Goal: Contribute content: Contribute content

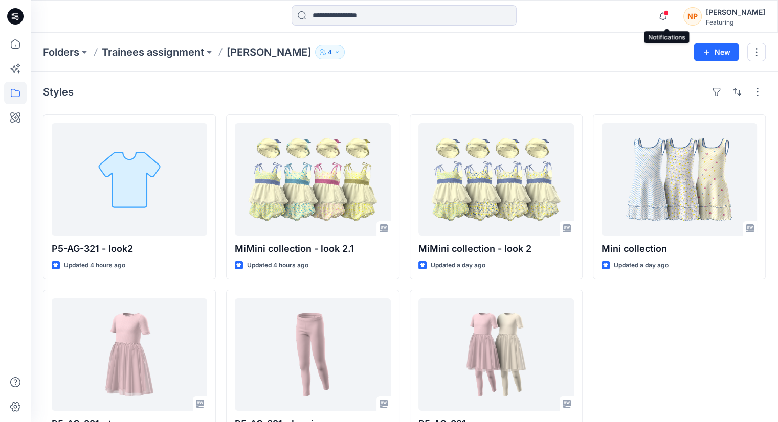
click at [663, 20] on icon "button" at bounding box center [662, 16] width 19 height 20
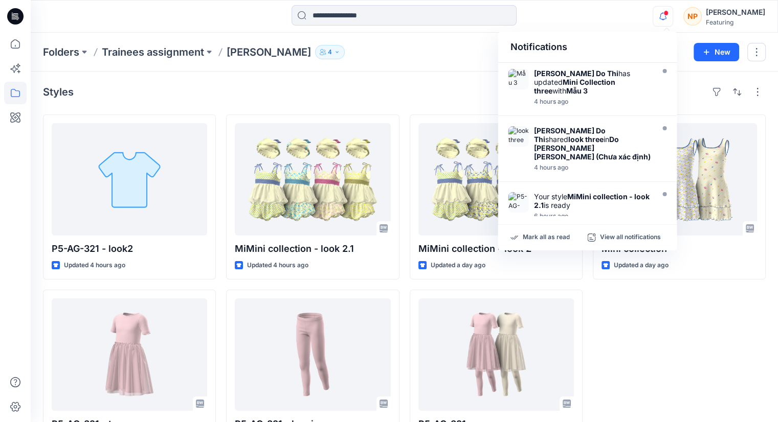
click at [589, 24] on div at bounding box center [403, 16] width 373 height 22
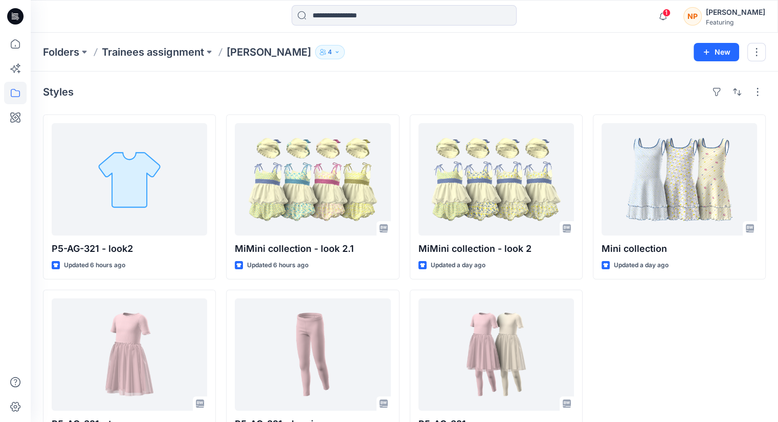
click at [698, 309] on div "Mini collection Updated a day ago" at bounding box center [679, 285] width 173 height 340
click at [663, 19] on icon "button" at bounding box center [662, 16] width 19 height 20
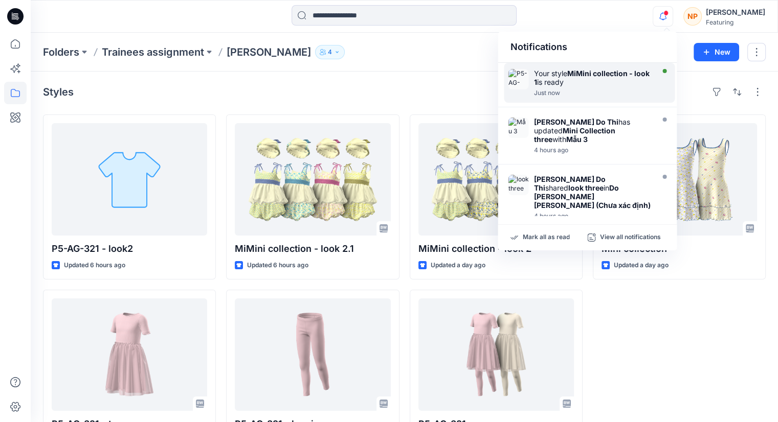
click at [614, 74] on strong "MiMini collection - look 1" at bounding box center [591, 77] width 116 height 17
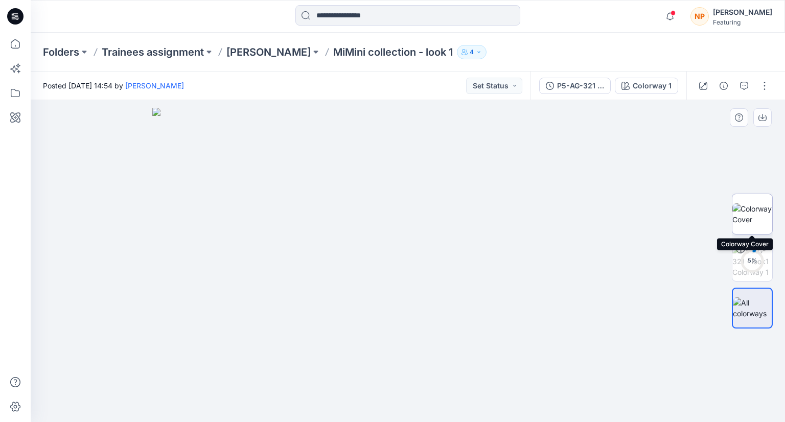
click at [747, 214] on img at bounding box center [753, 214] width 40 height 21
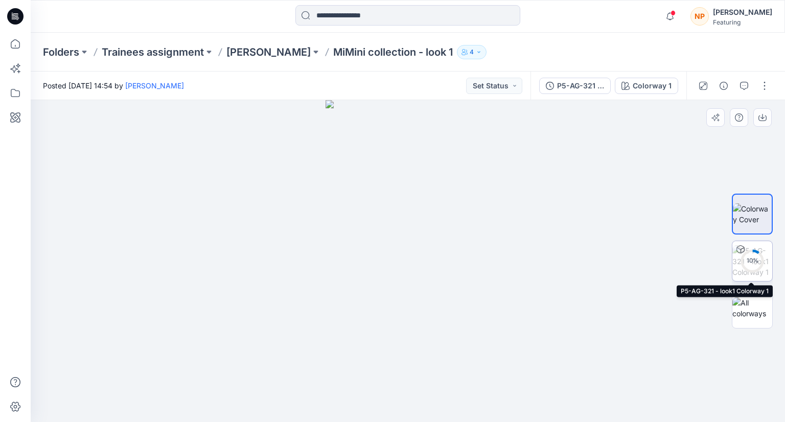
click at [757, 254] on circle at bounding box center [752, 261] width 20 height 20
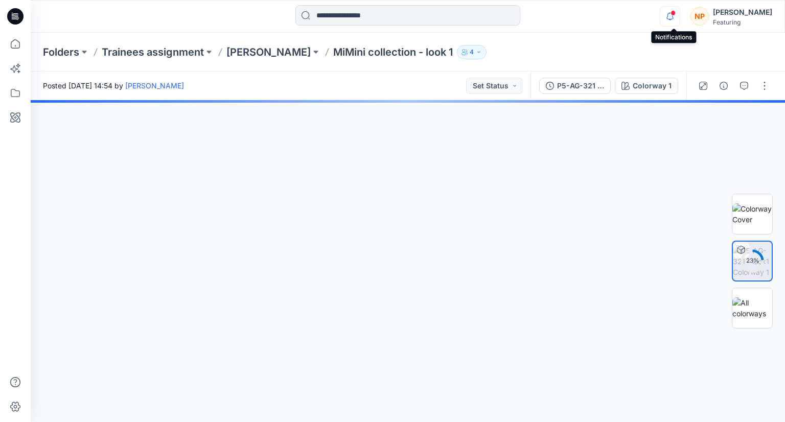
click at [674, 21] on icon "button" at bounding box center [670, 16] width 19 height 20
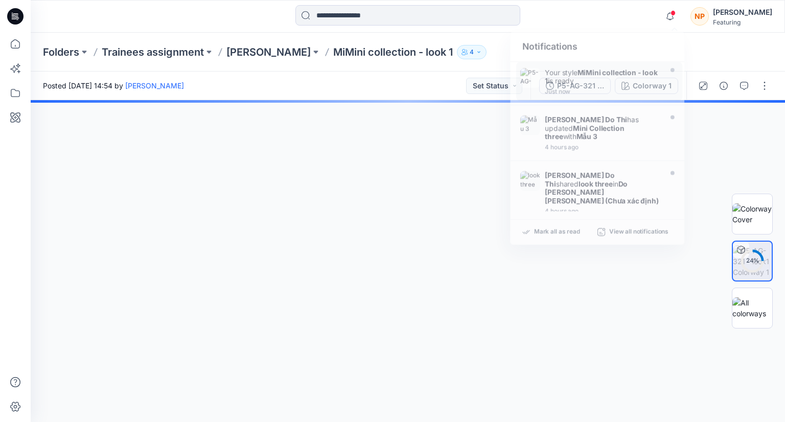
click at [460, 197] on div at bounding box center [408, 261] width 755 height 322
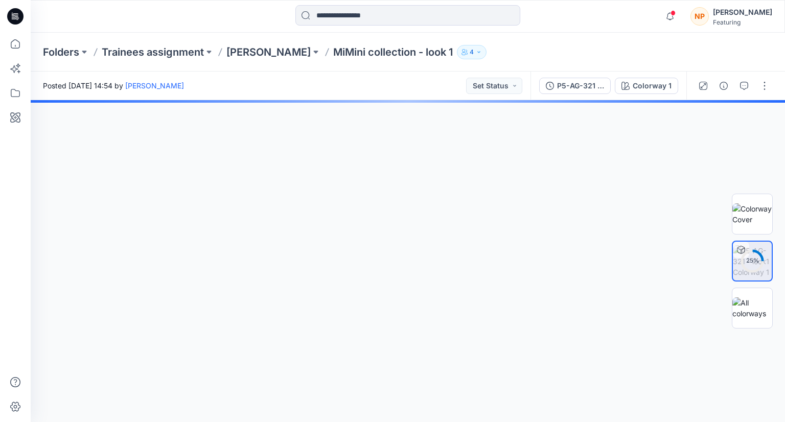
click at [41, 20] on div at bounding box center [125, 16] width 189 height 22
click at [244, 55] on p "[PERSON_NAME]" at bounding box center [269, 52] width 84 height 14
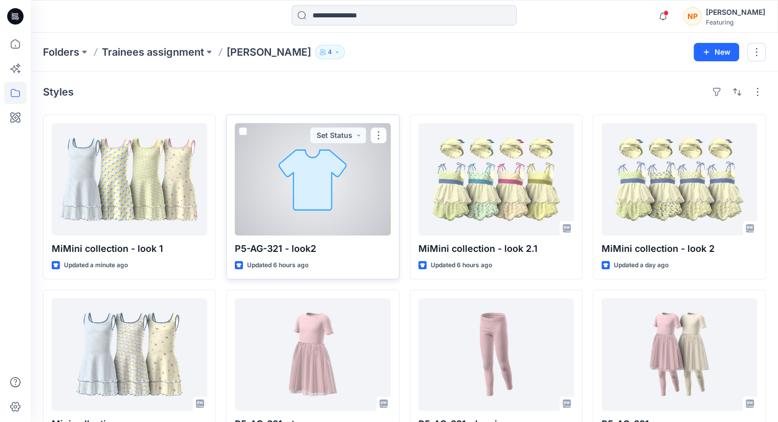
click at [342, 224] on div at bounding box center [312, 179] width 155 height 112
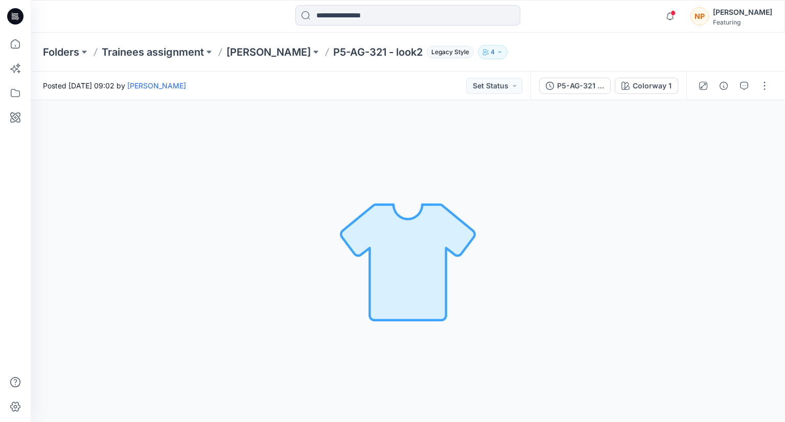
click at [380, 262] on img at bounding box center [407, 261] width 143 height 143
click at [768, 92] on button "button" at bounding box center [765, 86] width 16 height 16
click at [716, 111] on button "Edit" at bounding box center [722, 109] width 94 height 19
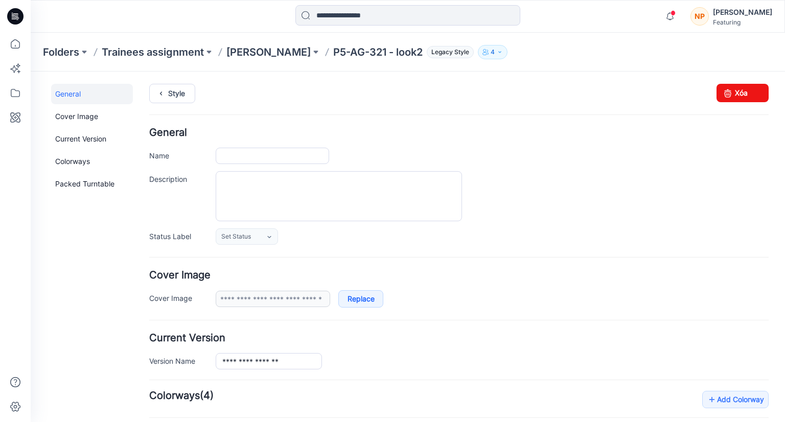
type input "**********"
click at [729, 99] on link "Xóa" at bounding box center [743, 93] width 52 height 18
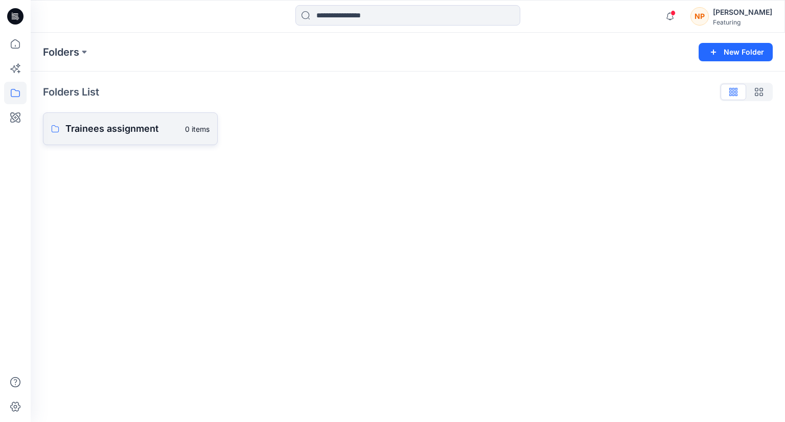
click at [125, 138] on link "Trainees assignment 0 items" at bounding box center [130, 128] width 175 height 33
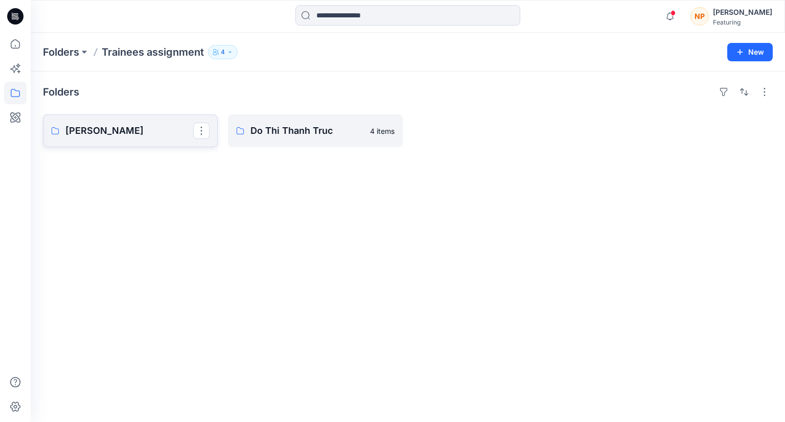
click at [125, 138] on link "[PERSON_NAME]" at bounding box center [130, 131] width 175 height 33
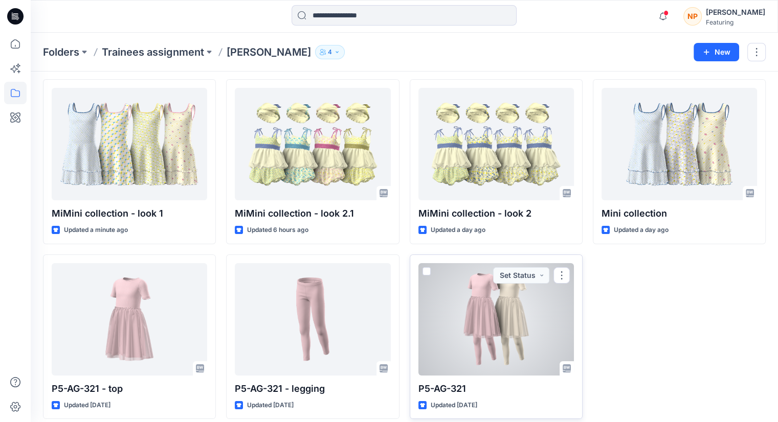
scroll to position [44, 0]
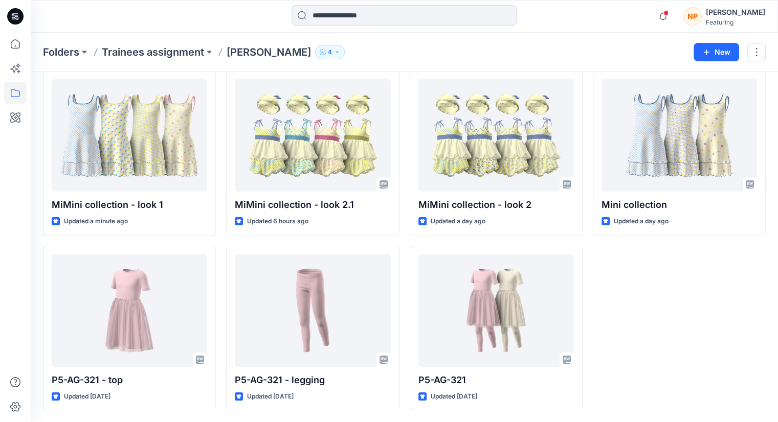
click at [659, 297] on div "Mini collection Updated a day ago" at bounding box center [679, 241] width 173 height 340
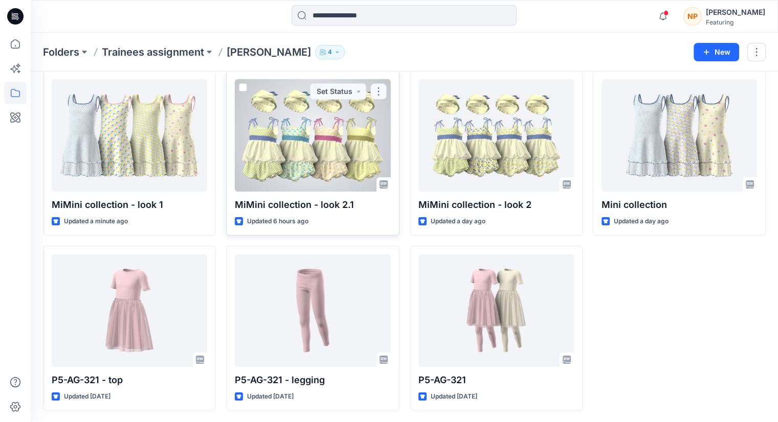
click at [380, 95] on button "button" at bounding box center [378, 91] width 16 height 16
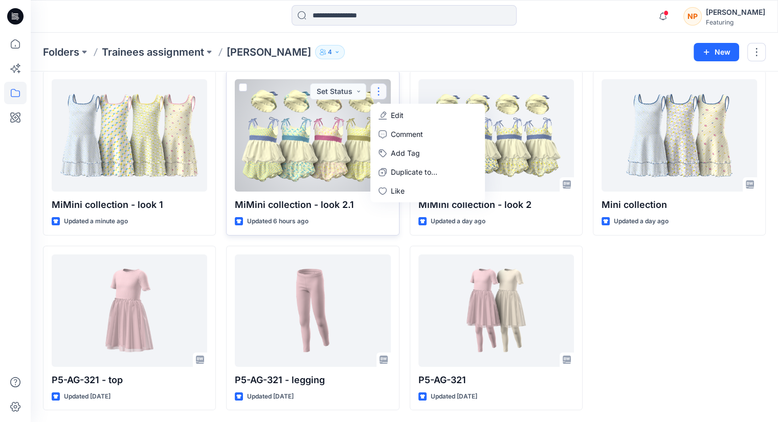
click at [392, 111] on p "Edit" at bounding box center [397, 115] width 13 height 11
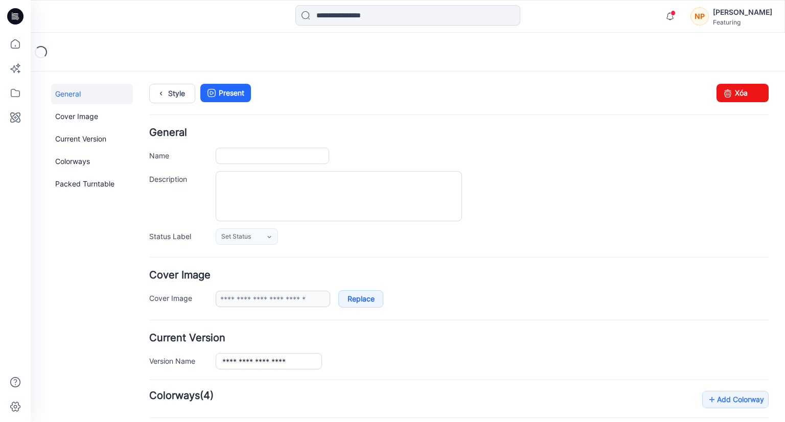
type input "**********"
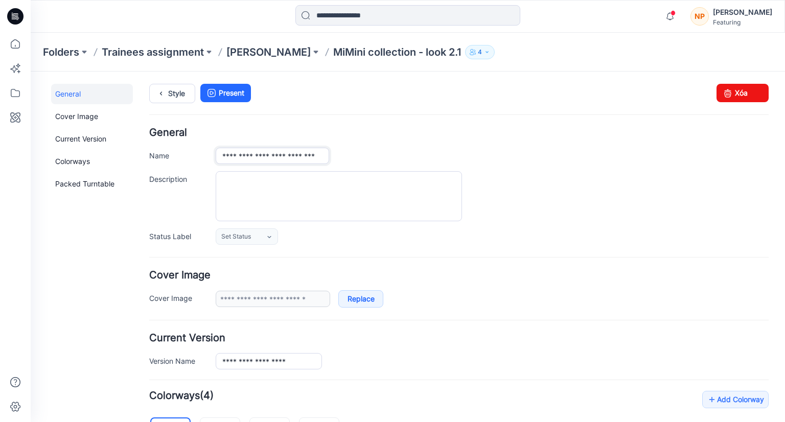
click at [262, 156] on input "**********" at bounding box center [273, 156] width 114 height 16
click at [316, 158] on input "**********" at bounding box center [273, 156] width 114 height 16
type input "**********"
click at [481, 87] on ul "Style Present" at bounding box center [459, 93] width 620 height 18
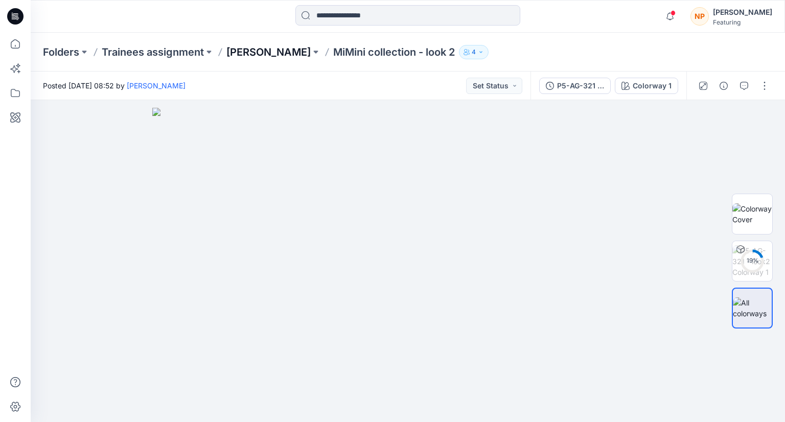
click at [288, 51] on p "[PERSON_NAME]" at bounding box center [269, 52] width 84 height 14
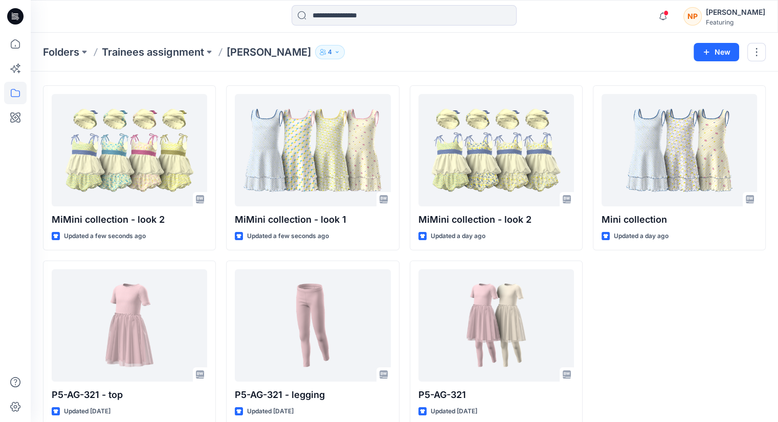
scroll to position [44, 0]
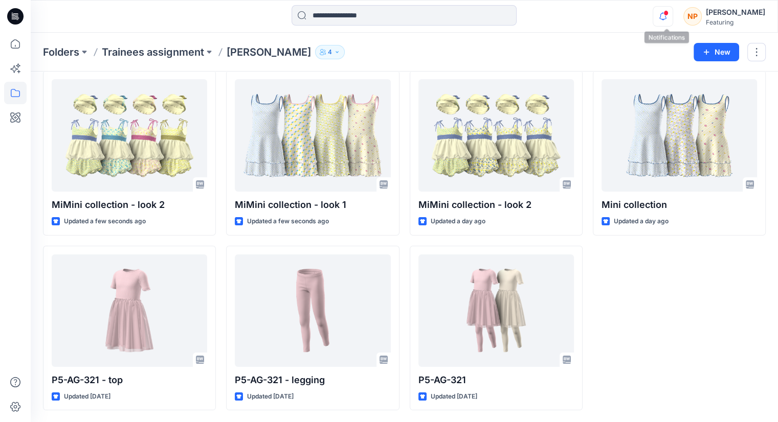
click at [666, 17] on icon "button" at bounding box center [662, 16] width 7 height 7
